Goal: Feedback & Contribution: Submit feedback/report problem

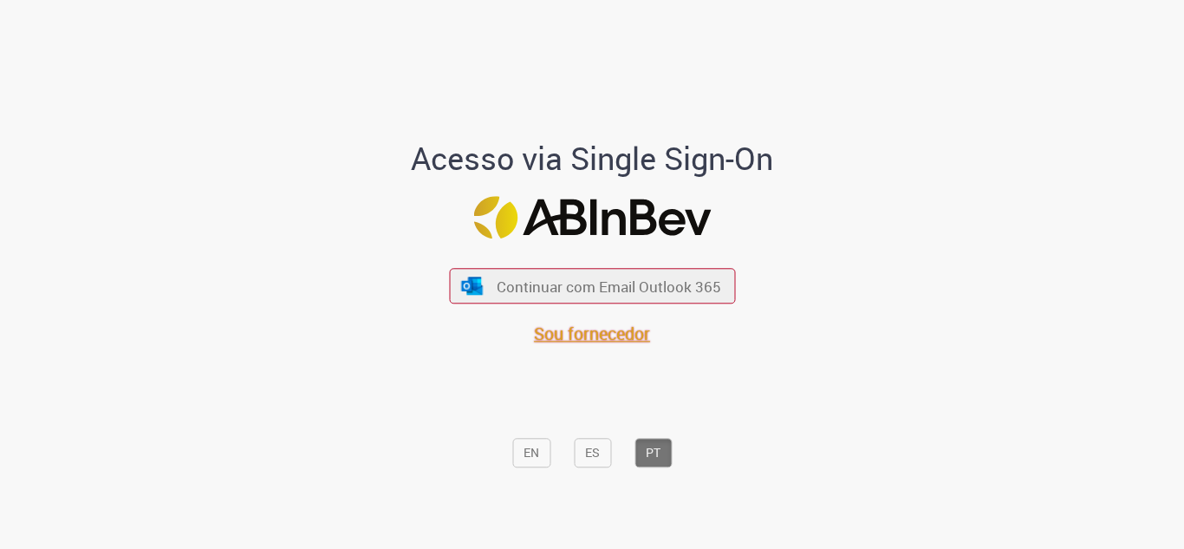
click at [555, 343] on span "Sou fornecedor" at bounding box center [592, 333] width 116 height 23
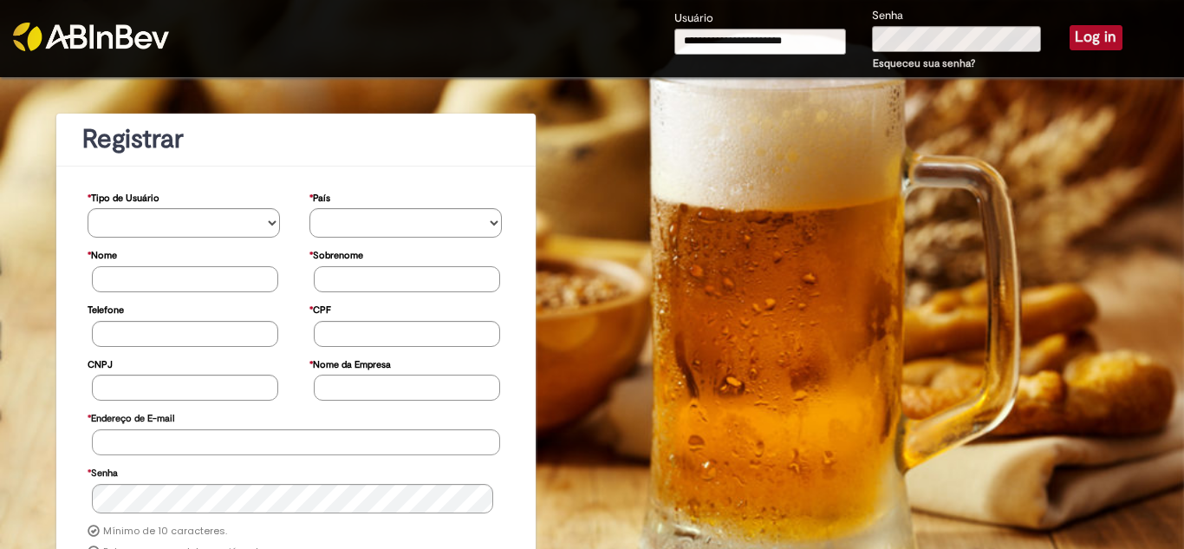
type input "**********"
click at [1079, 45] on button "Log in" at bounding box center [1095, 37] width 53 height 24
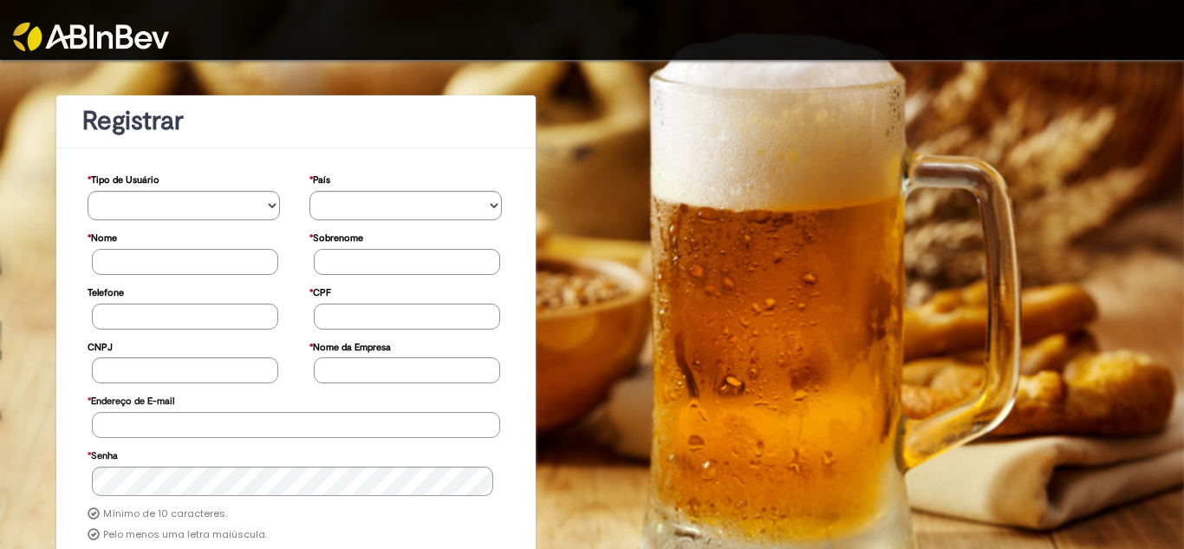
click at [112, 29] on img at bounding box center [91, 37] width 156 height 29
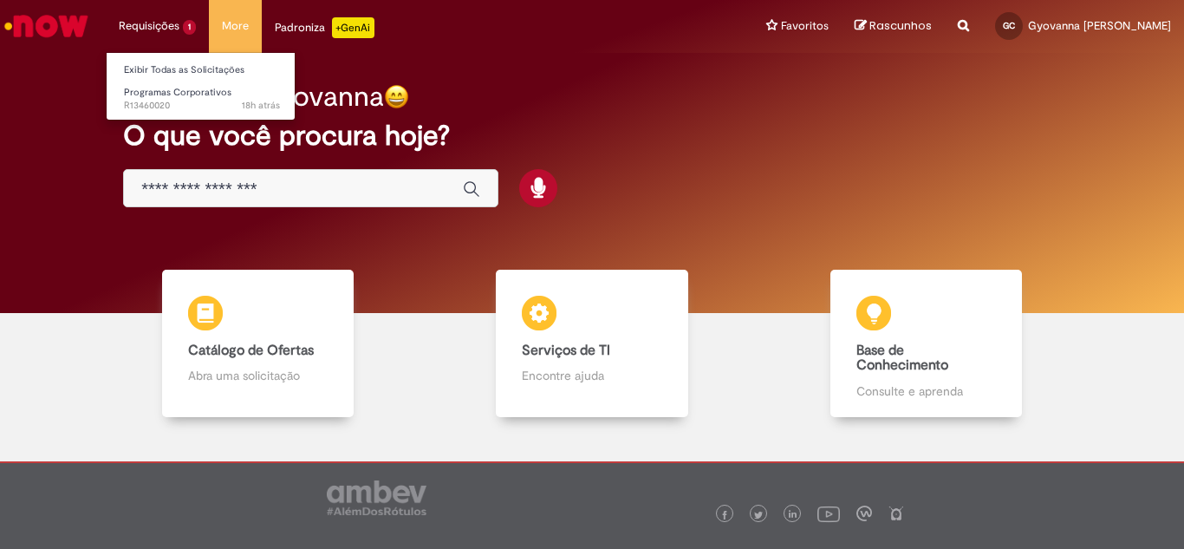
click at [166, 23] on li "Requisições 1 Exibir Todas as Solicitações Programas Corporativos 18h atrás 18 …" at bounding box center [157, 26] width 103 height 52
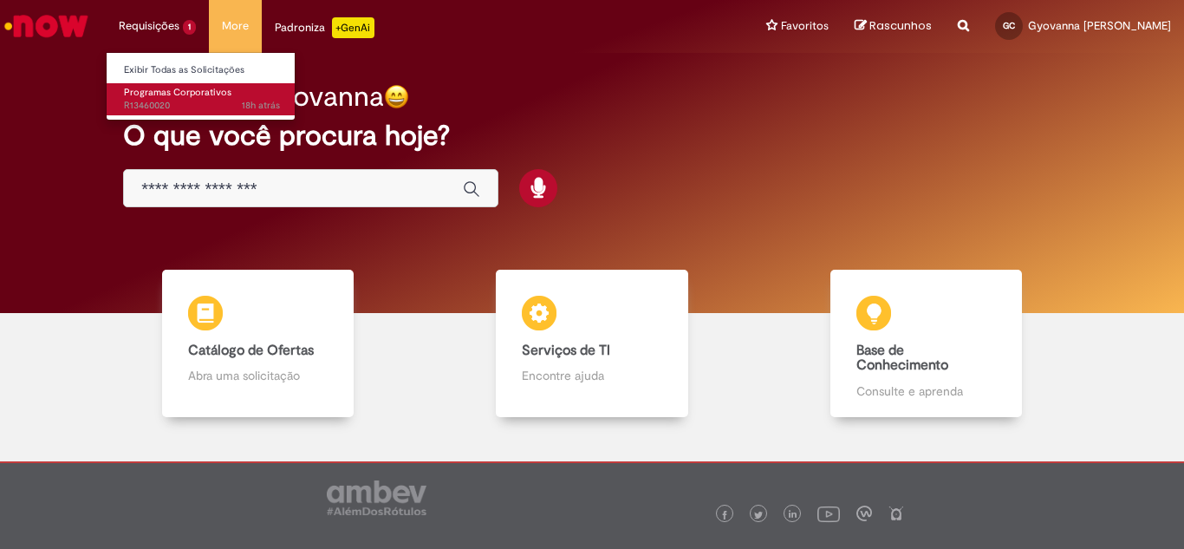
click at [170, 93] on span "Programas Corporativos" at bounding box center [177, 92] width 107 height 13
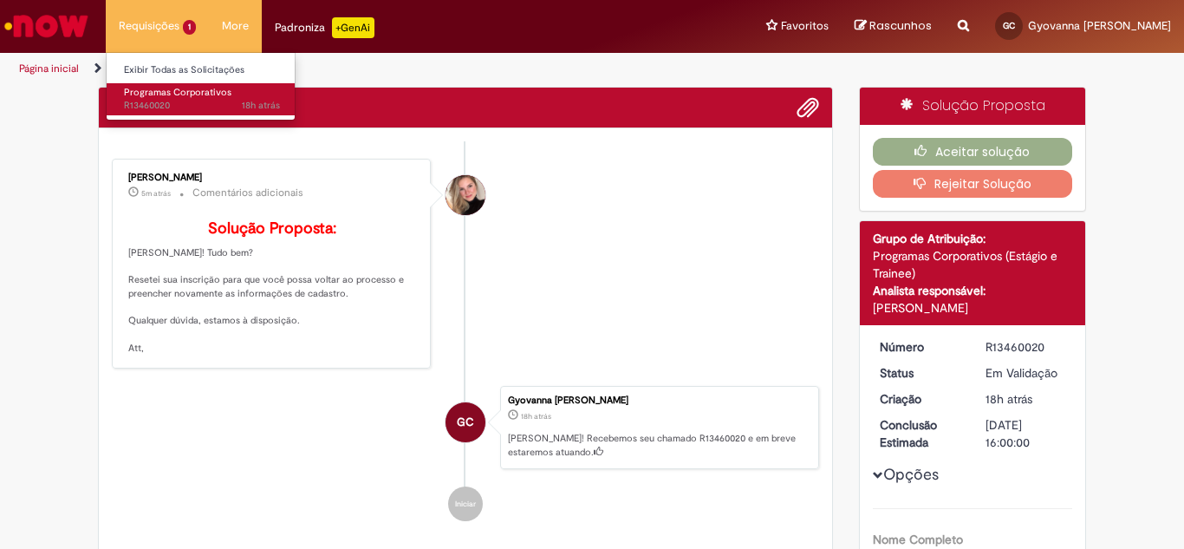
click at [181, 96] on span "Programas Corporativos" at bounding box center [177, 92] width 107 height 13
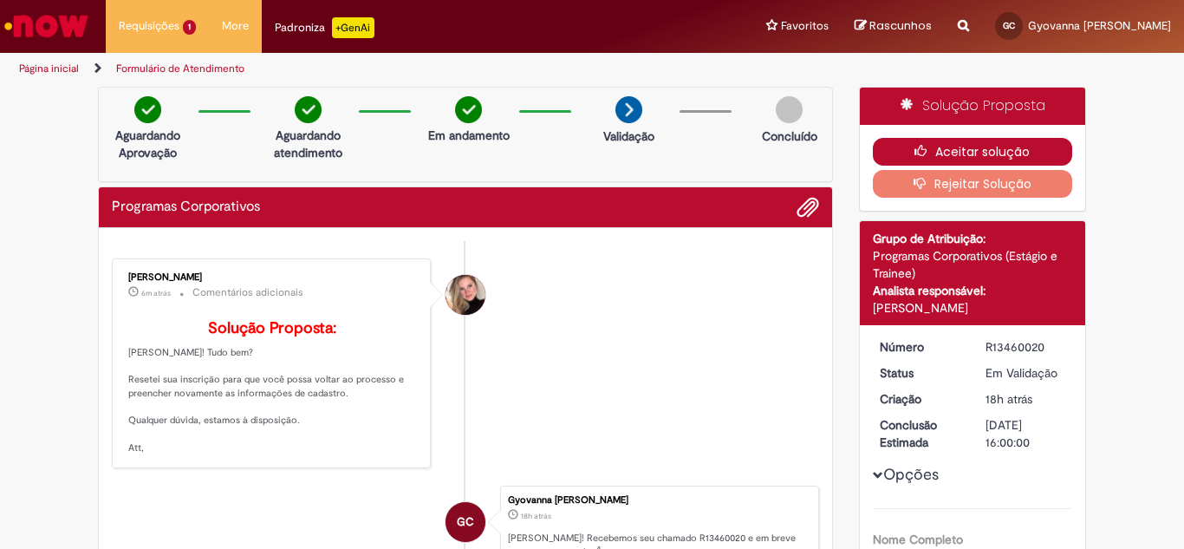
click at [978, 148] on button "Aceitar solução" at bounding box center [973, 152] width 200 height 28
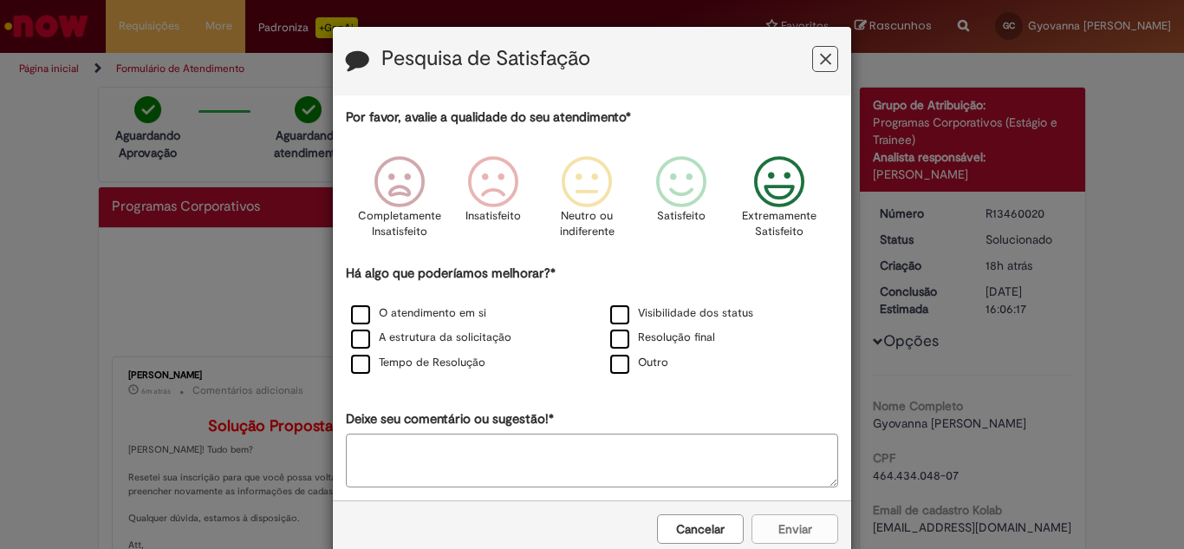
click at [761, 179] on icon "Feedback" at bounding box center [779, 182] width 65 height 52
click at [614, 335] on label "Resolução final" at bounding box center [662, 337] width 105 height 16
click at [420, 315] on label "O atendimento em si" at bounding box center [418, 313] width 135 height 16
click at [354, 343] on label "A estrutura da solicitação" at bounding box center [431, 337] width 160 height 16
click at [357, 363] on label "Tempo de Resolução" at bounding box center [418, 362] width 134 height 16
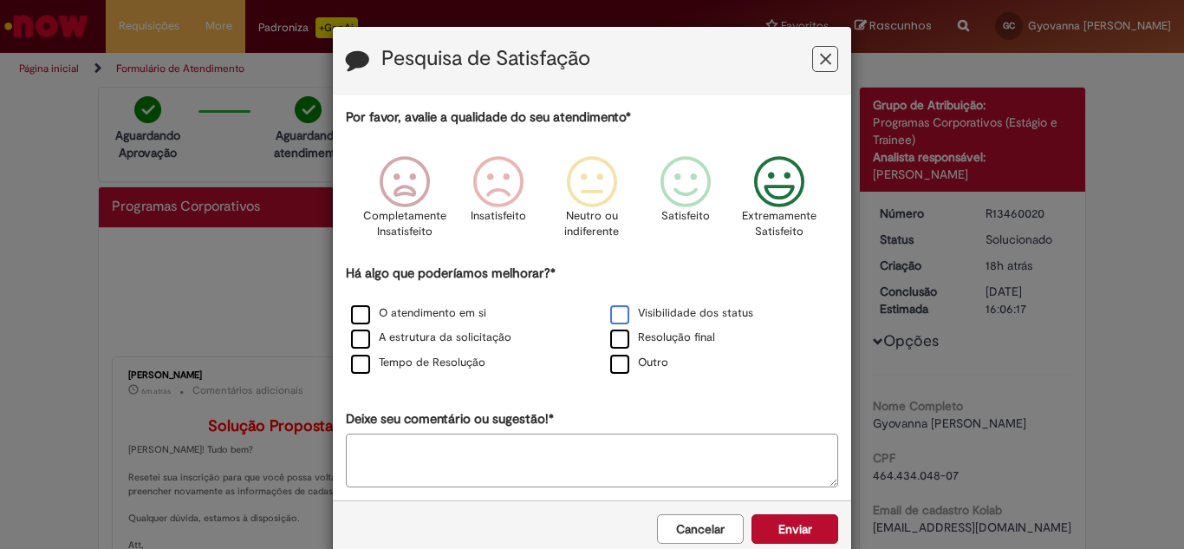
click at [622, 313] on label "Visibilidade dos status" at bounding box center [681, 313] width 143 height 16
click at [581, 456] on textarea "Deixe seu comentário ou sugestão!*" at bounding box center [592, 460] width 492 height 54
type textarea "**********"
click at [812, 536] on button "Enviar" at bounding box center [794, 528] width 87 height 29
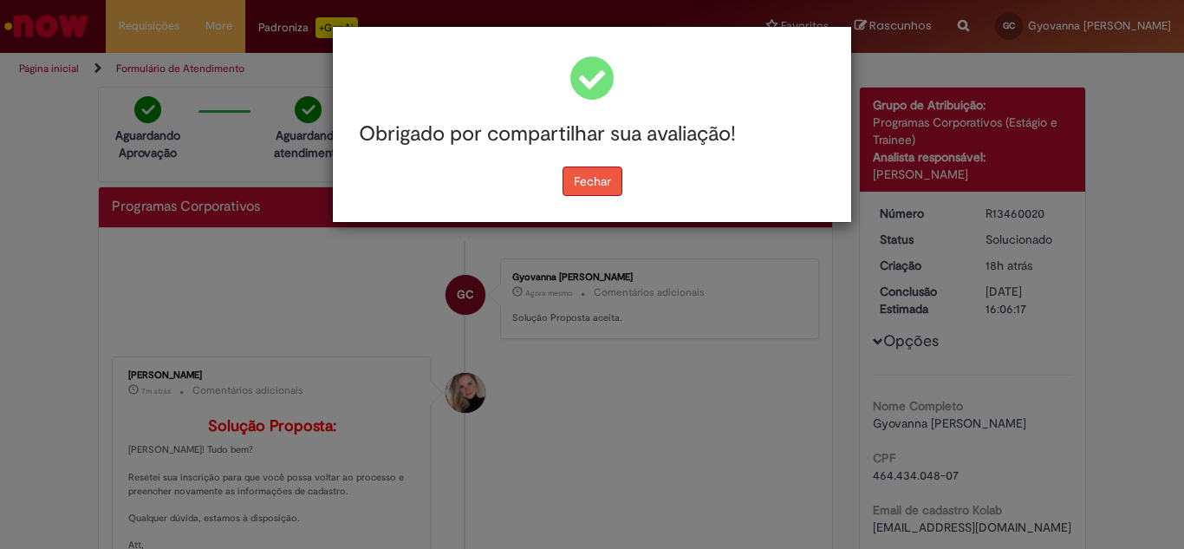
click at [588, 182] on button "Fechar" at bounding box center [592, 180] width 60 height 29
